Goal: Information Seeking & Learning: Understand process/instructions

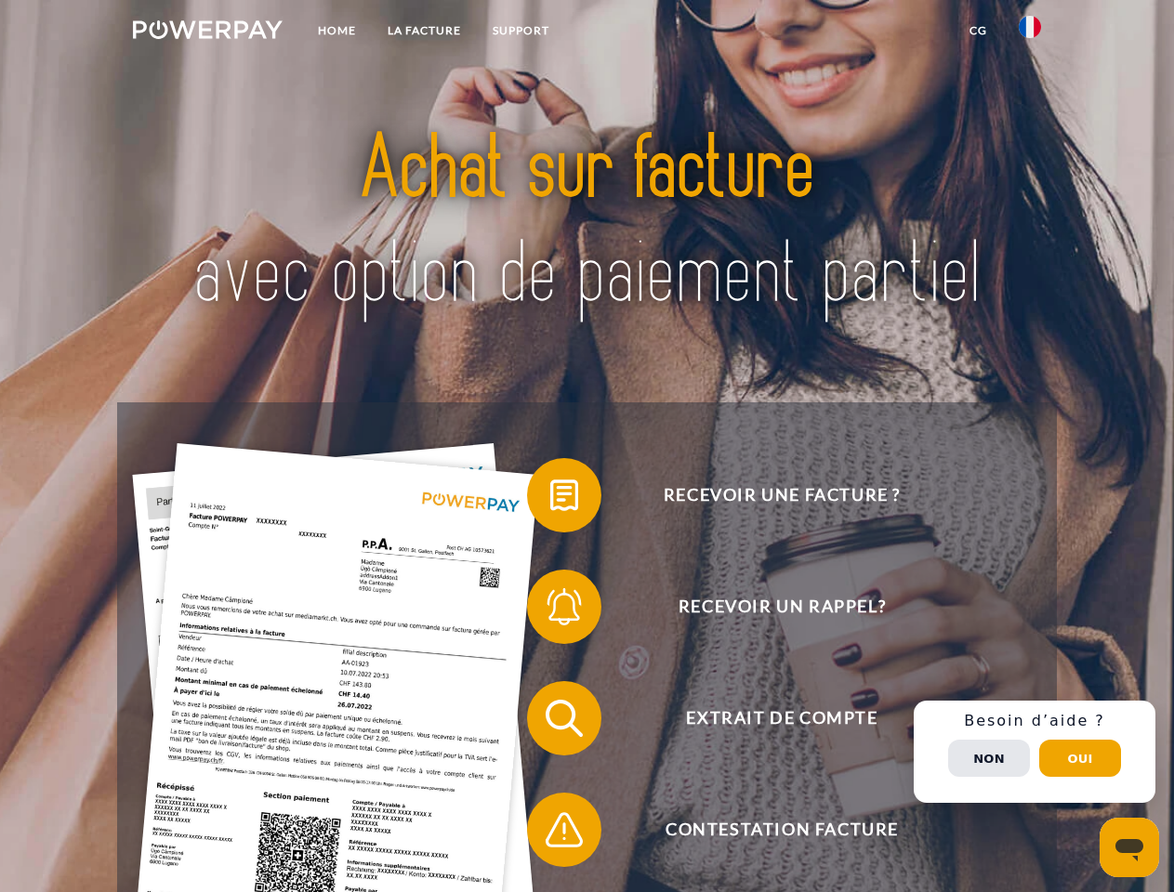
click at [207, 33] on img at bounding box center [208, 29] width 150 height 19
click at [1030, 33] on img at bounding box center [1029, 27] width 22 height 22
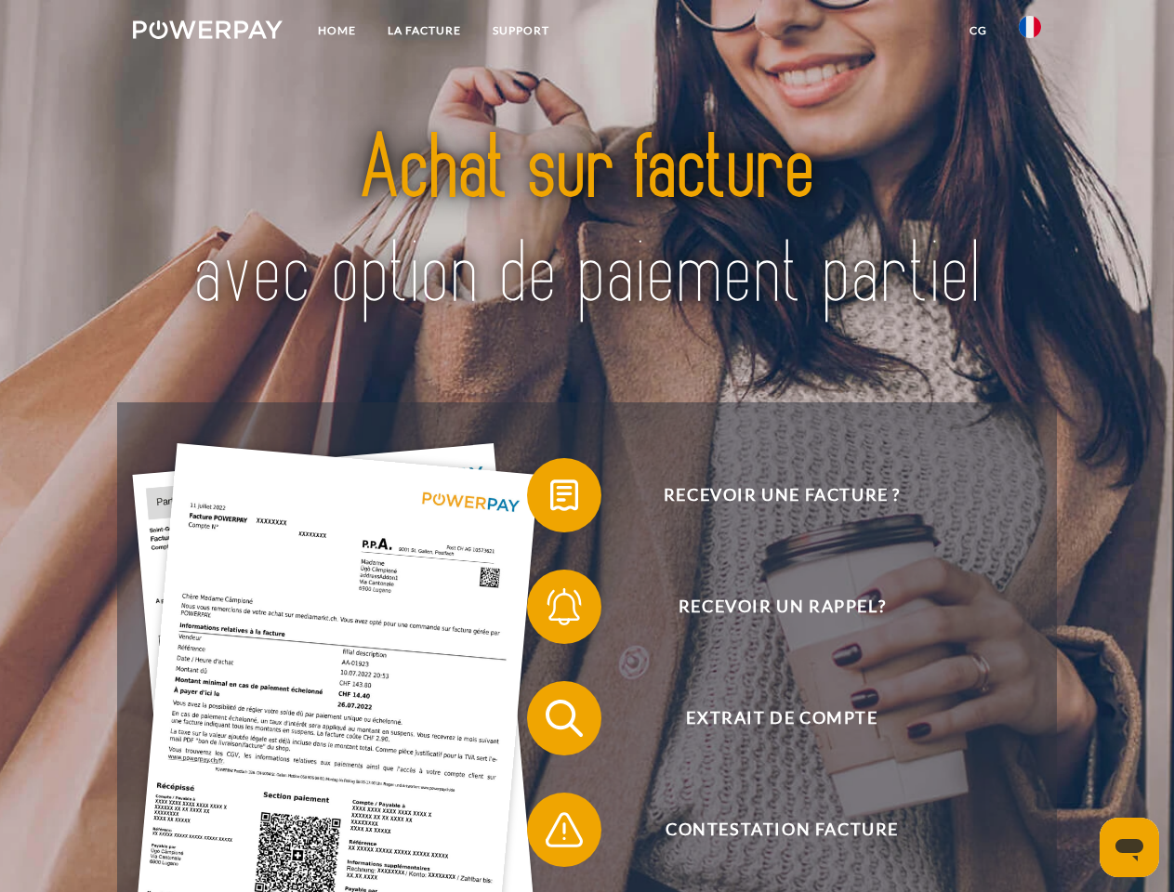
click at [977, 31] on link "CG" at bounding box center [977, 30] width 49 height 33
click at [550, 499] on span at bounding box center [536, 495] width 93 height 93
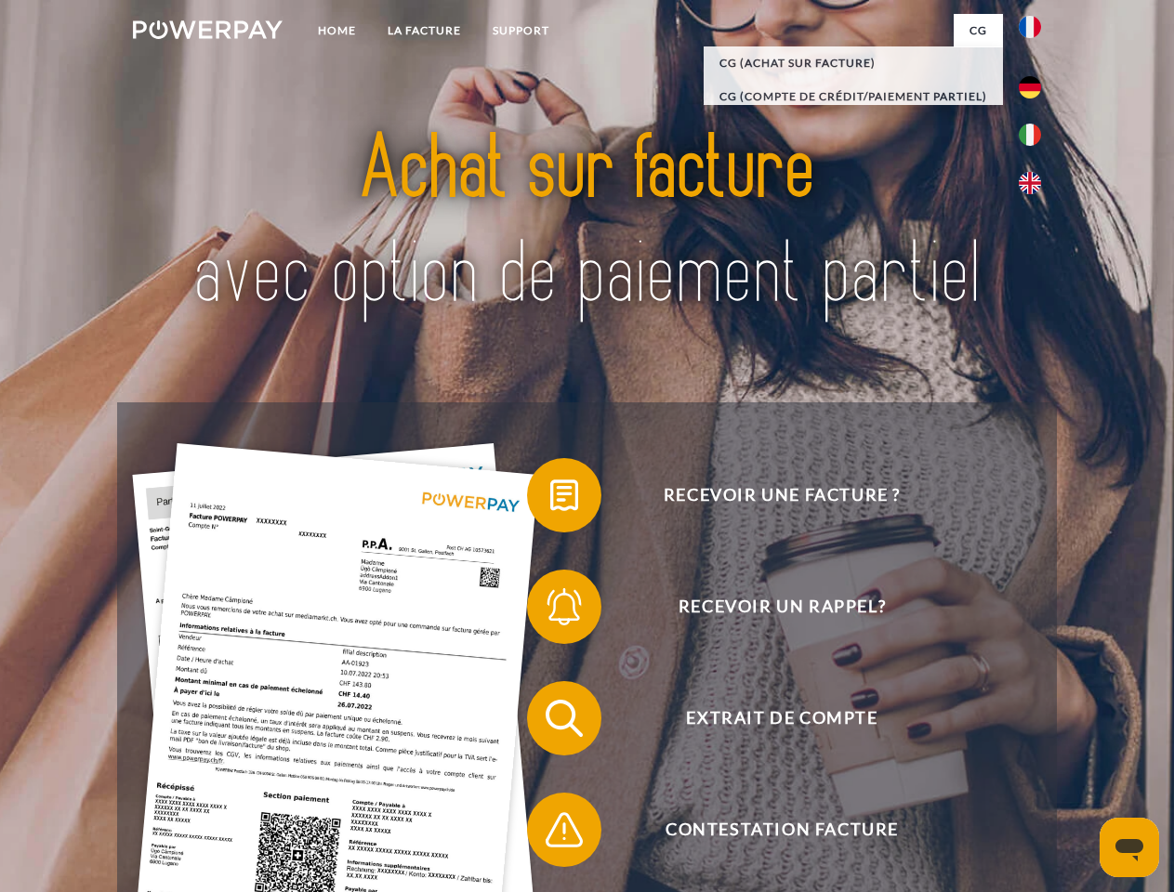
click at [550, 610] on span at bounding box center [536, 606] width 93 height 93
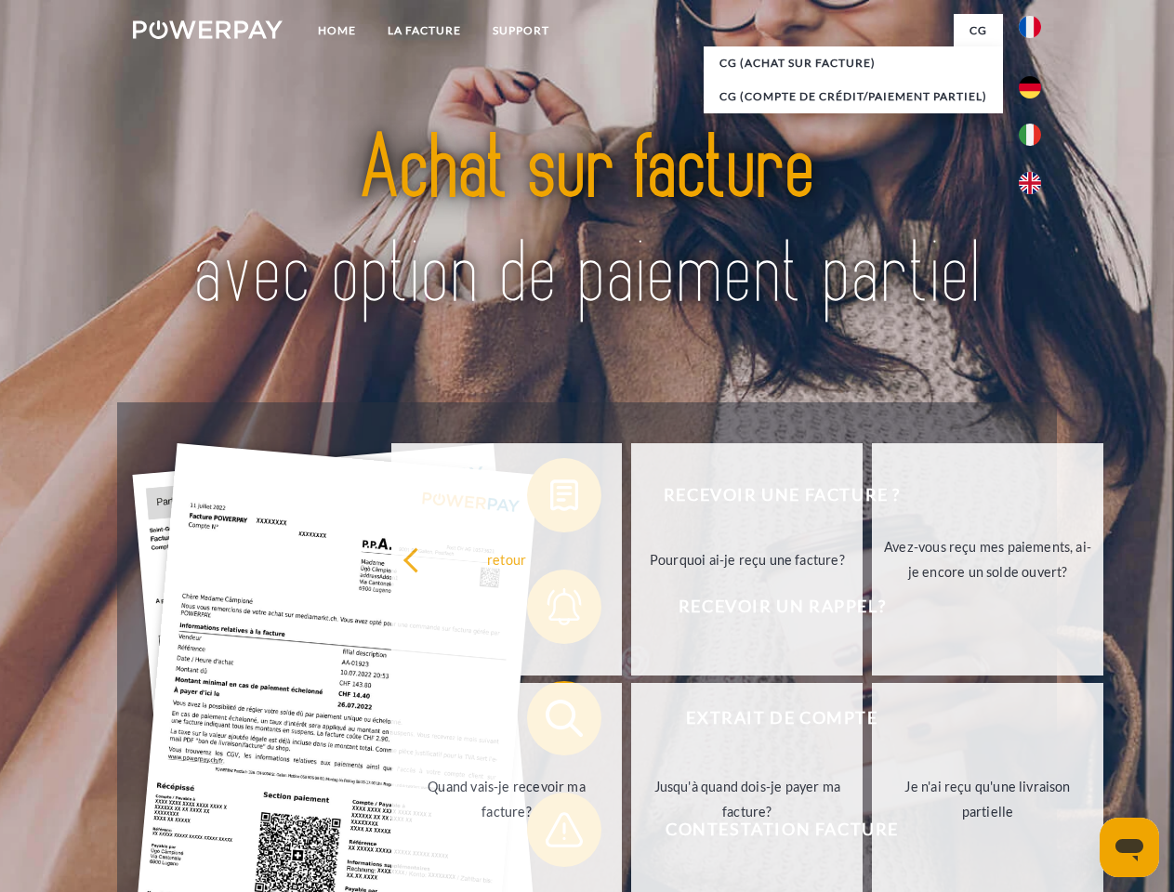
click at [631, 722] on link "Jusqu'à quand dois-je payer ma facture?" at bounding box center [746, 799] width 231 height 232
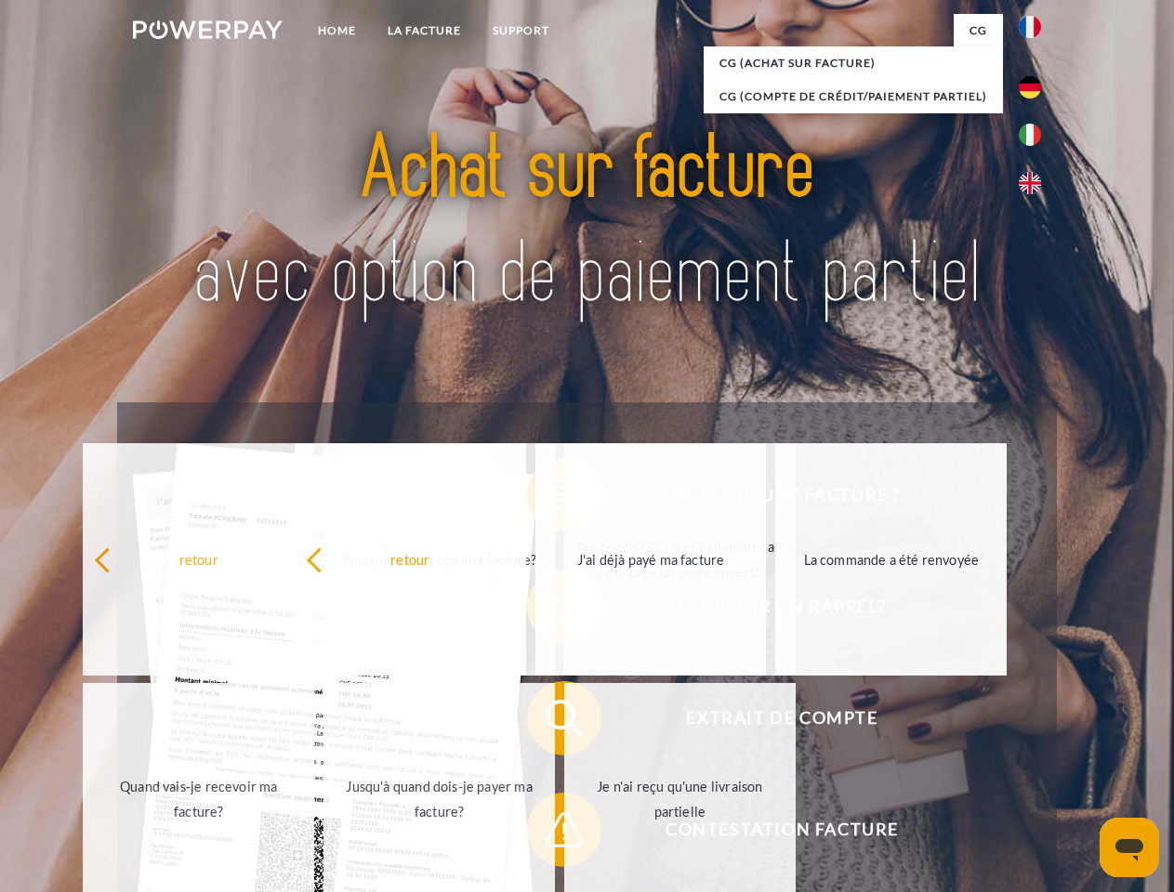
click at [550, 833] on span at bounding box center [536, 829] width 93 height 93
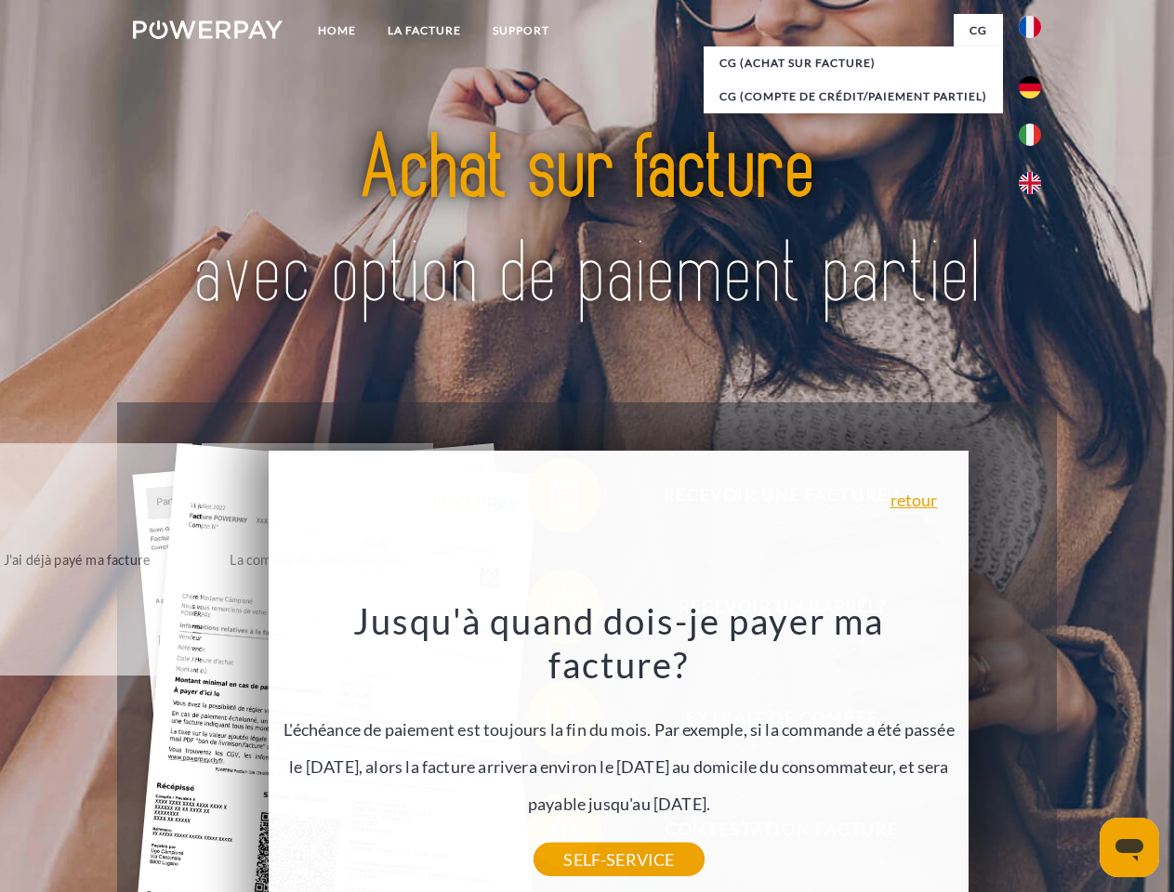
click at [1034, 752] on div "Recevoir une facture ? Recevoir un rappel? Extrait de compte retour" at bounding box center [586, 773] width 938 height 743
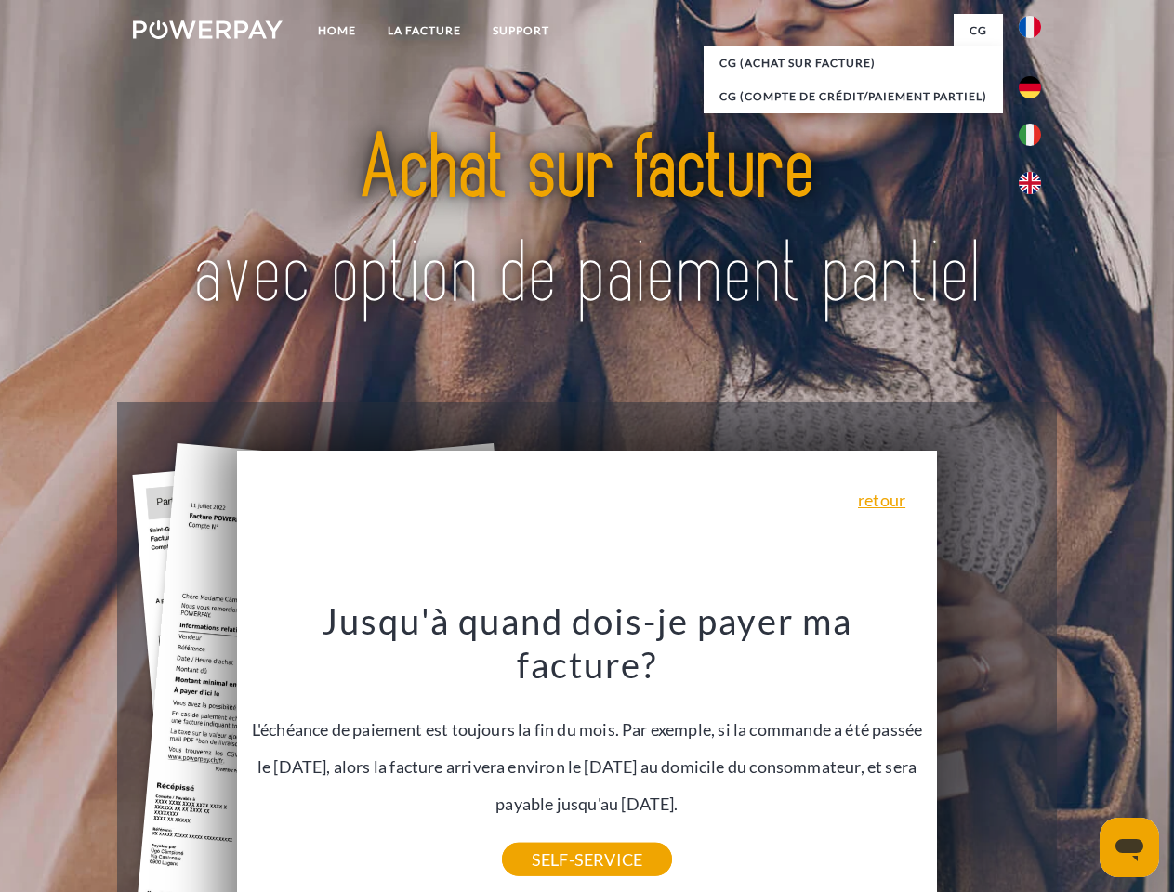
click at [989, 755] on span "Extrait de compte" at bounding box center [781, 718] width 455 height 74
click at [1080, 758] on header "Home LA FACTURE Support" at bounding box center [587, 641] width 1174 height 1283
